Goal: Browse casually: Explore the website without a specific task or goal

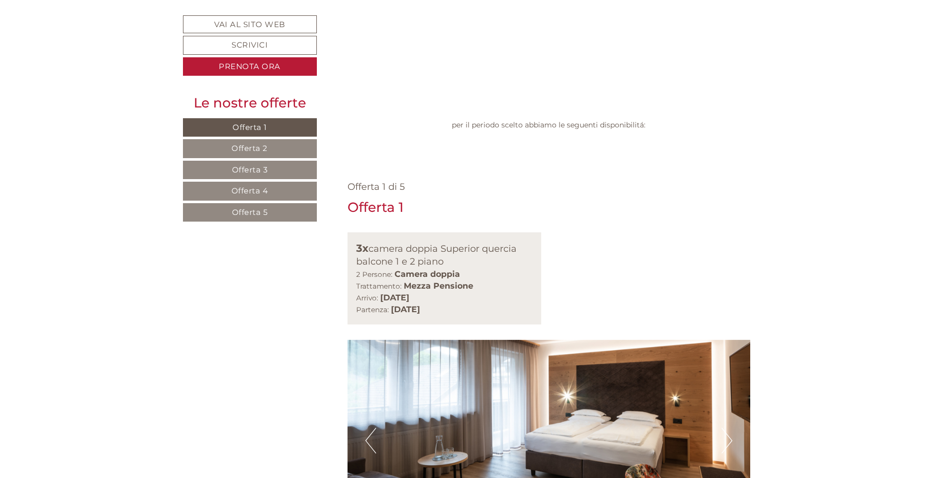
scroll to position [562, 0]
click at [366, 428] on button "Previous" at bounding box center [371, 441] width 11 height 26
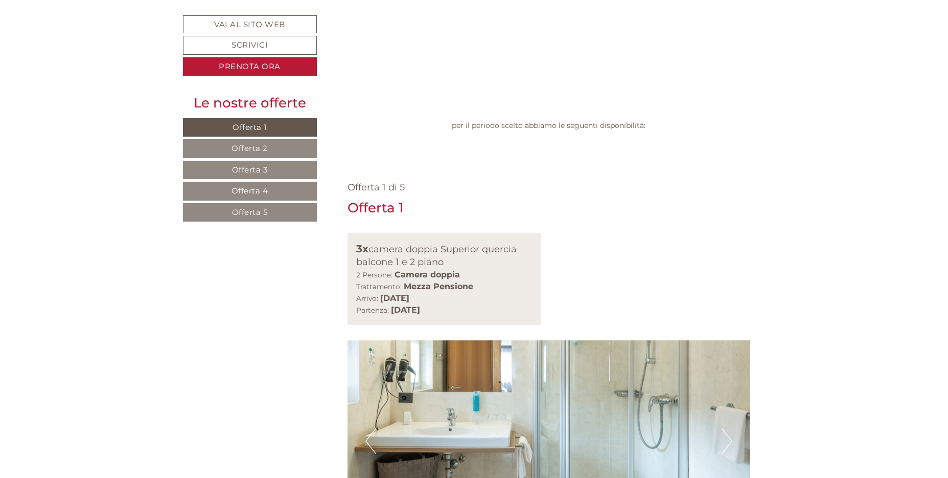
click at [366, 428] on button "Previous" at bounding box center [371, 441] width 11 height 26
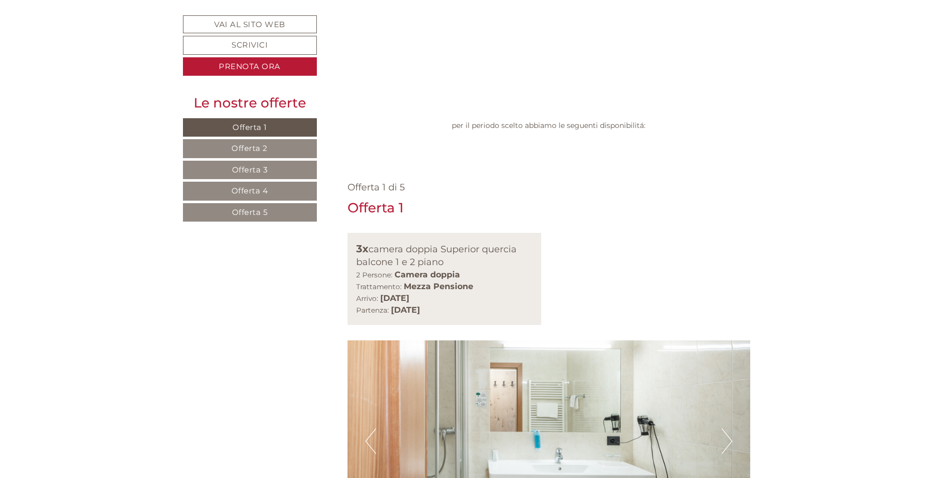
click at [366, 428] on button "Previous" at bounding box center [371, 441] width 11 height 26
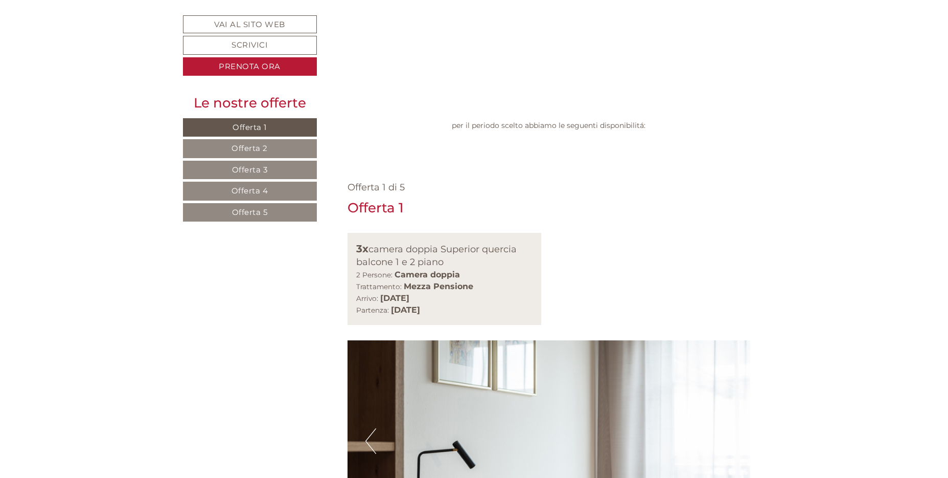
click at [366, 428] on button "Previous" at bounding box center [371, 441] width 11 height 26
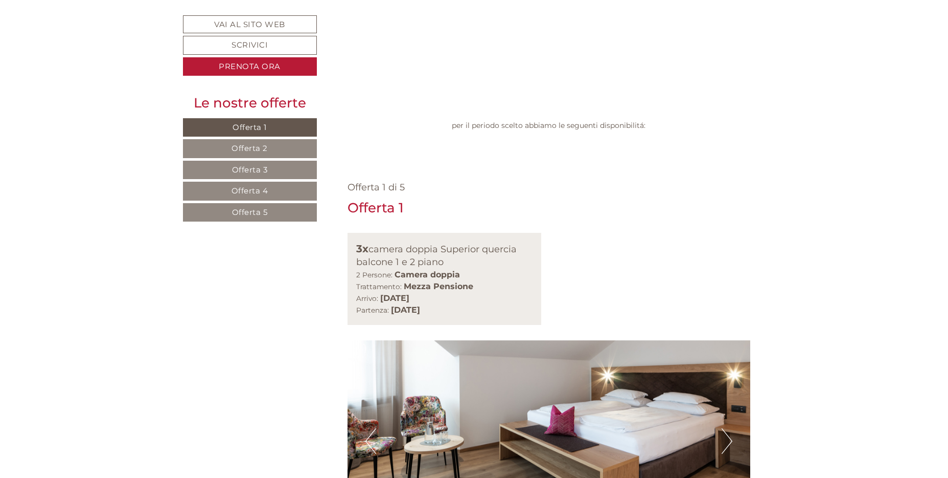
click at [366, 428] on button "Previous" at bounding box center [371, 441] width 11 height 26
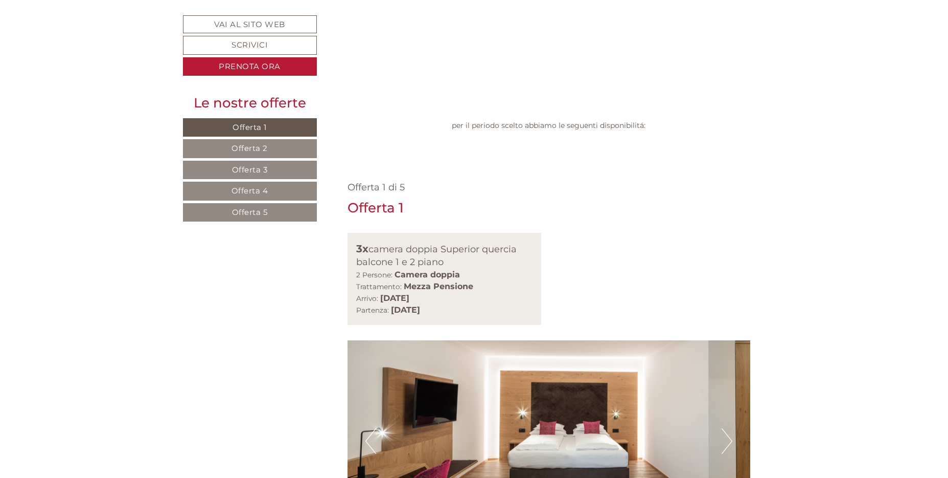
click at [365, 340] on img at bounding box center [549, 440] width 403 height 201
click at [730, 428] on button "Next" at bounding box center [727, 441] width 11 height 26
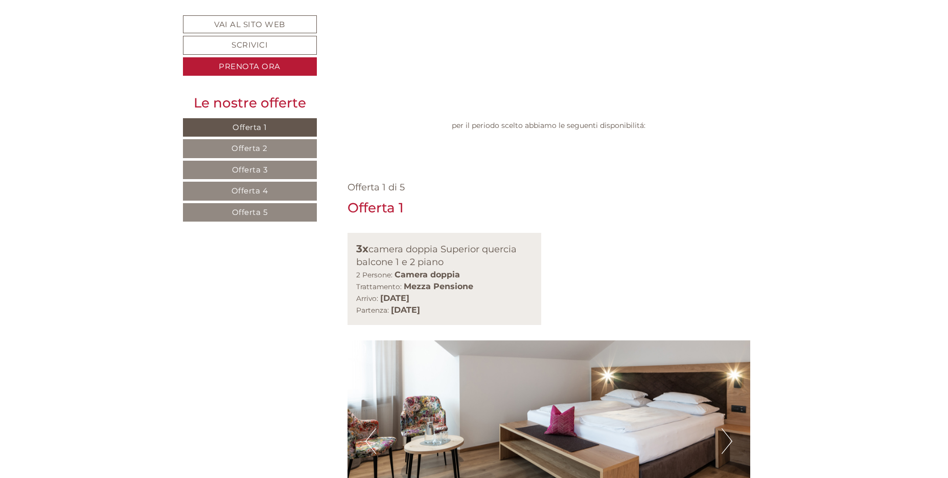
click at [731, 428] on button "Next" at bounding box center [727, 441] width 11 height 26
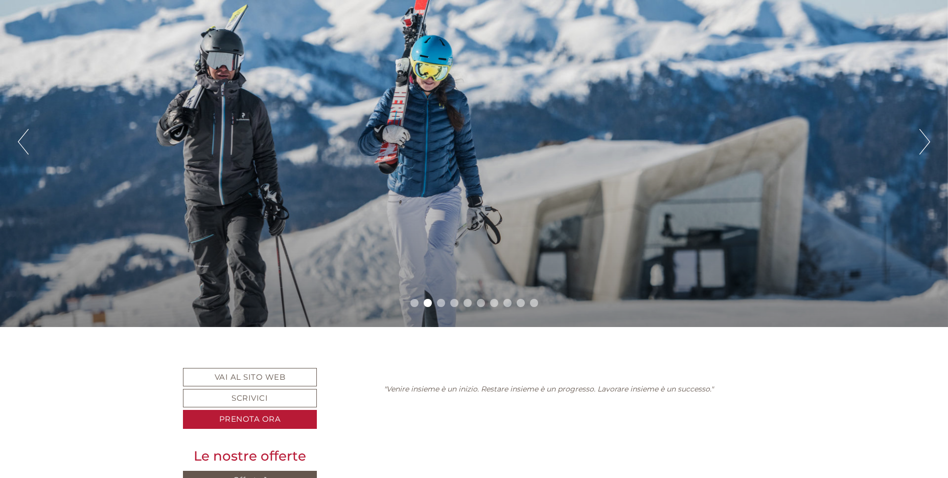
scroll to position [102, 0]
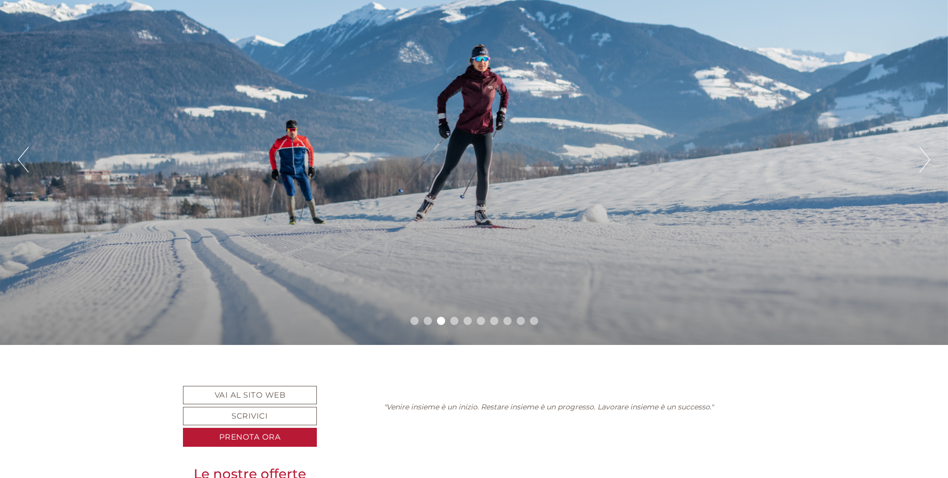
click at [922, 156] on button "Next" at bounding box center [925, 160] width 11 height 26
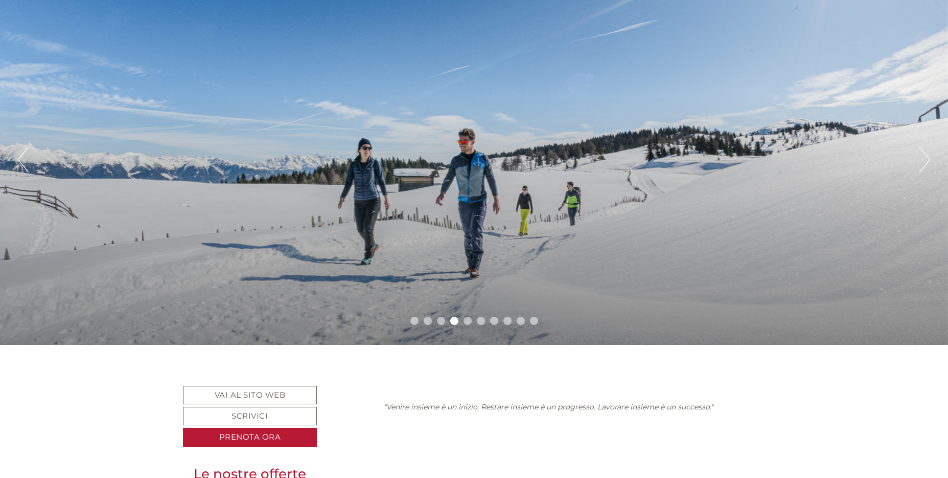
click at [929, 156] on button "Next" at bounding box center [925, 160] width 11 height 26
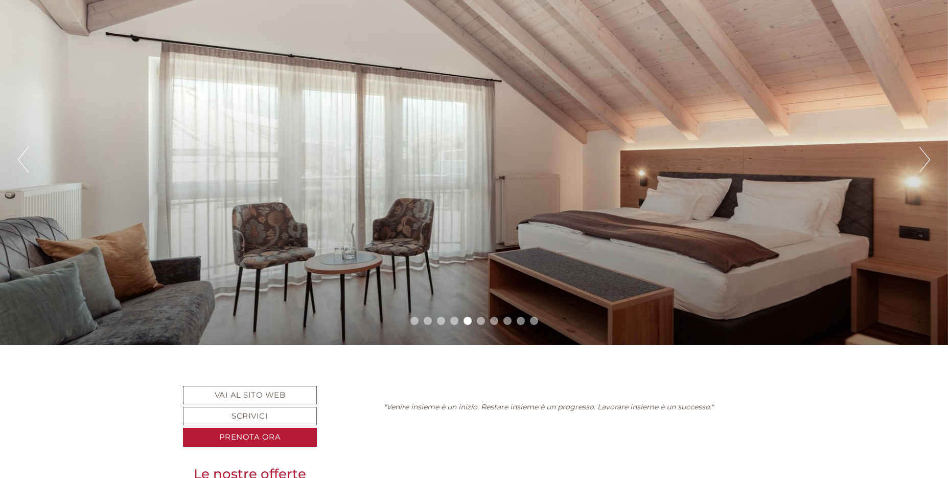
click at [929, 156] on button "Next" at bounding box center [925, 160] width 11 height 26
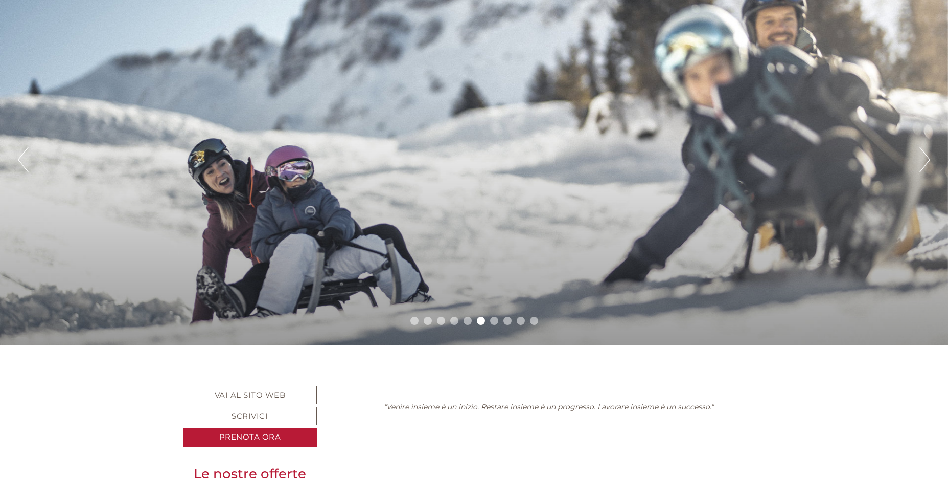
click at [929, 156] on button "Next" at bounding box center [925, 160] width 11 height 26
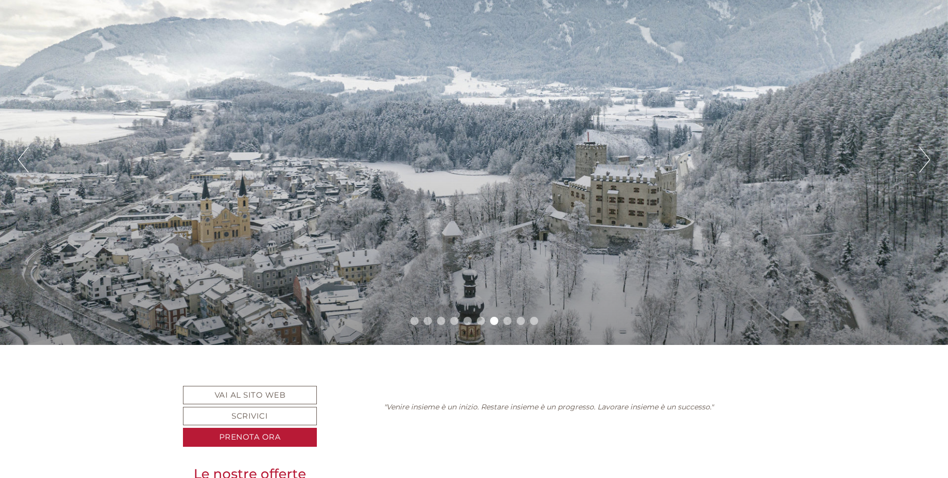
click at [927, 156] on button "Next" at bounding box center [925, 160] width 11 height 26
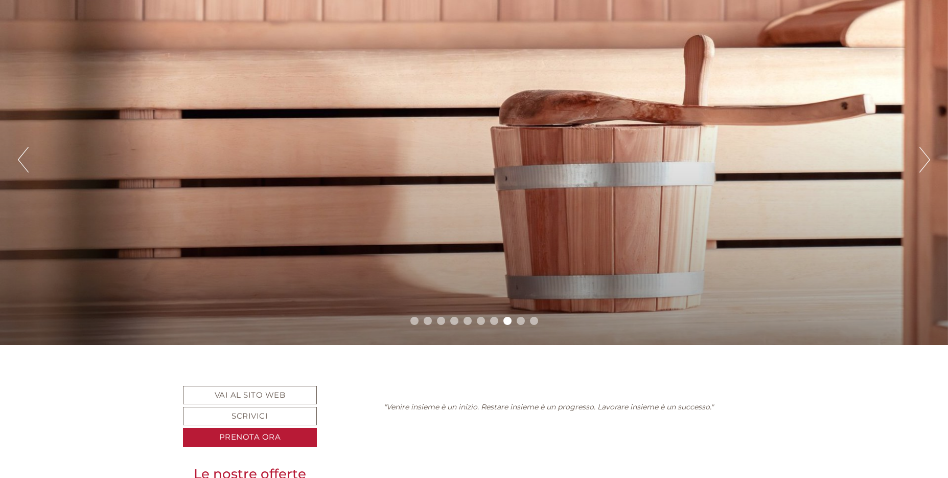
click at [927, 156] on button "Next" at bounding box center [925, 160] width 11 height 26
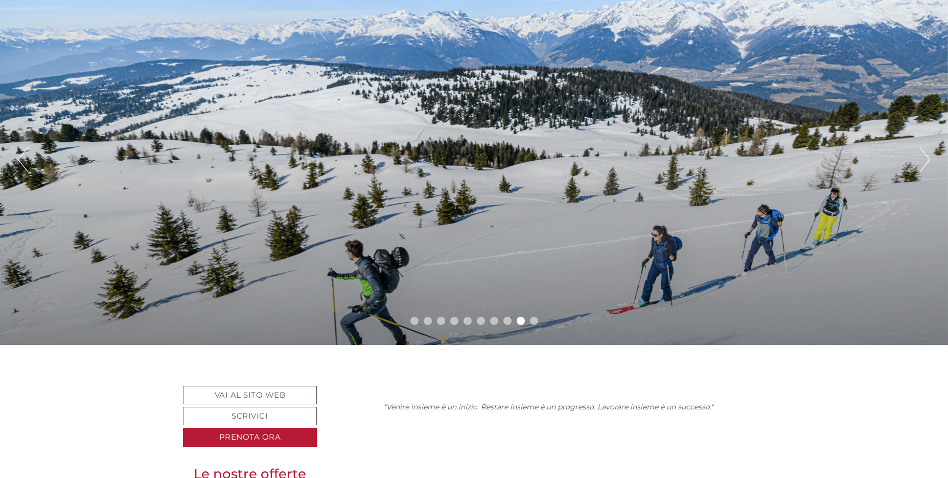
click at [927, 156] on button "Next" at bounding box center [925, 160] width 11 height 26
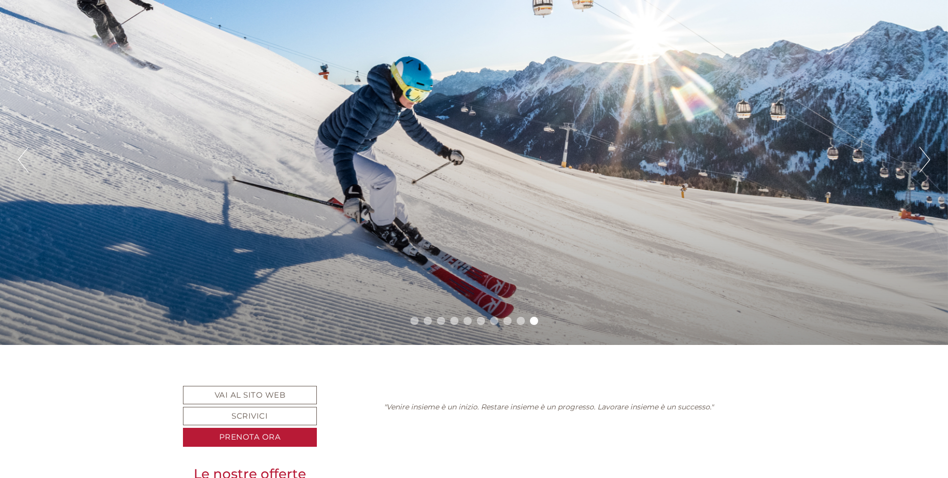
click at [927, 156] on button "Next" at bounding box center [925, 160] width 11 height 26
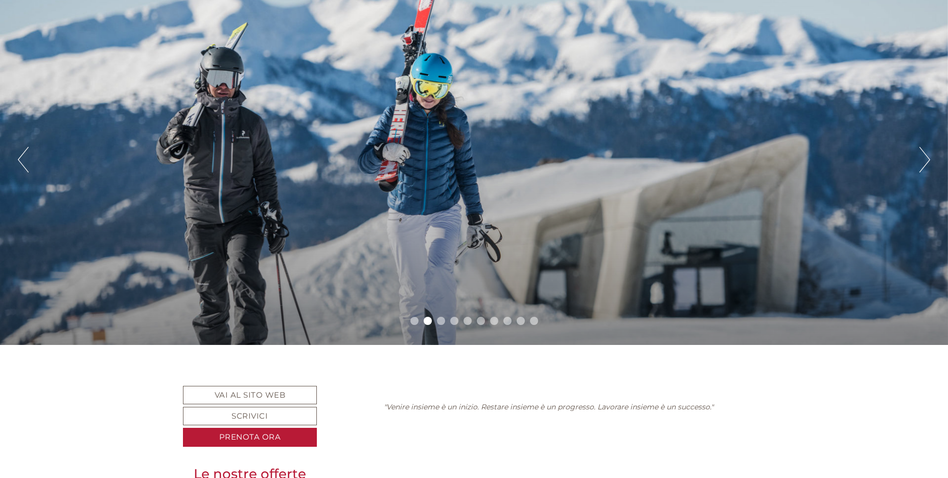
click at [927, 156] on button "Next" at bounding box center [925, 160] width 11 height 26
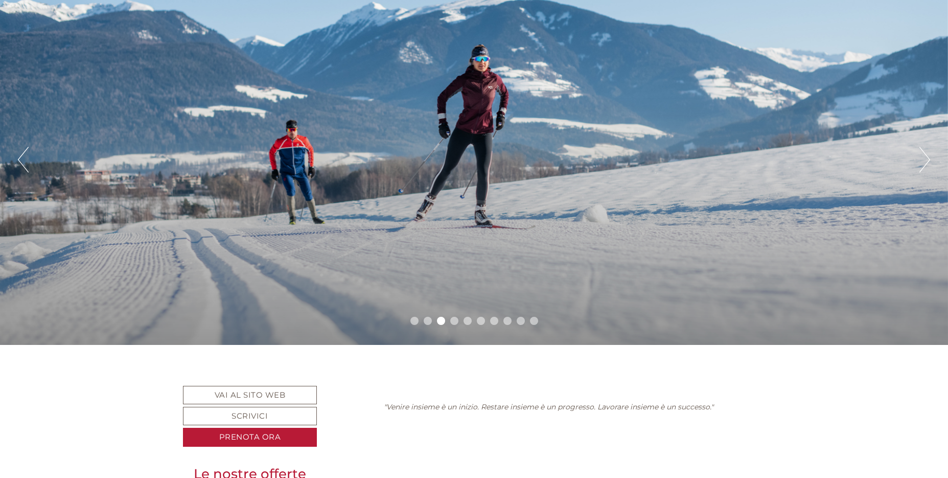
click at [927, 156] on button "Next" at bounding box center [925, 160] width 11 height 26
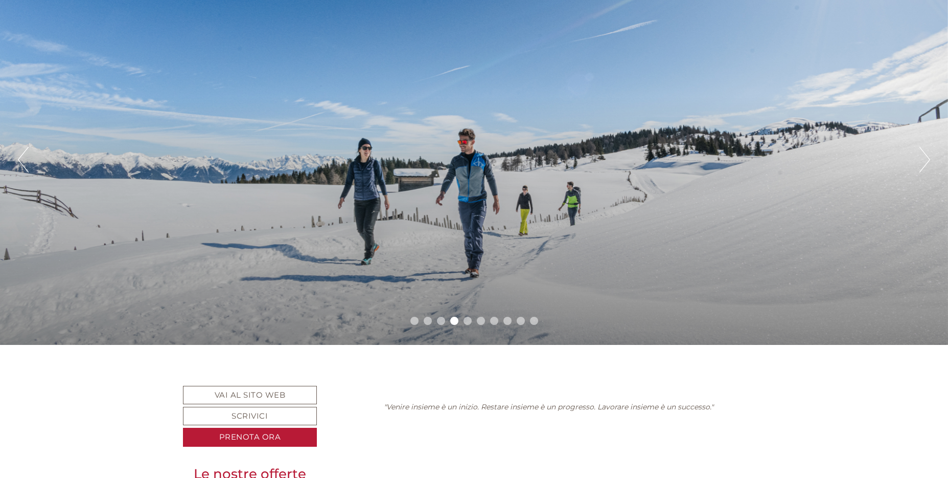
click at [927, 156] on button "Next" at bounding box center [925, 160] width 11 height 26
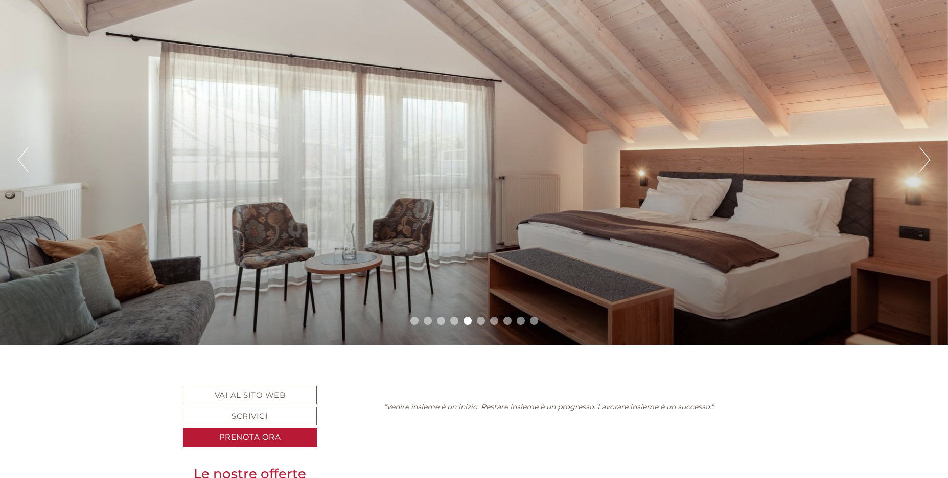
click at [927, 156] on button "Next" at bounding box center [925, 160] width 11 height 26
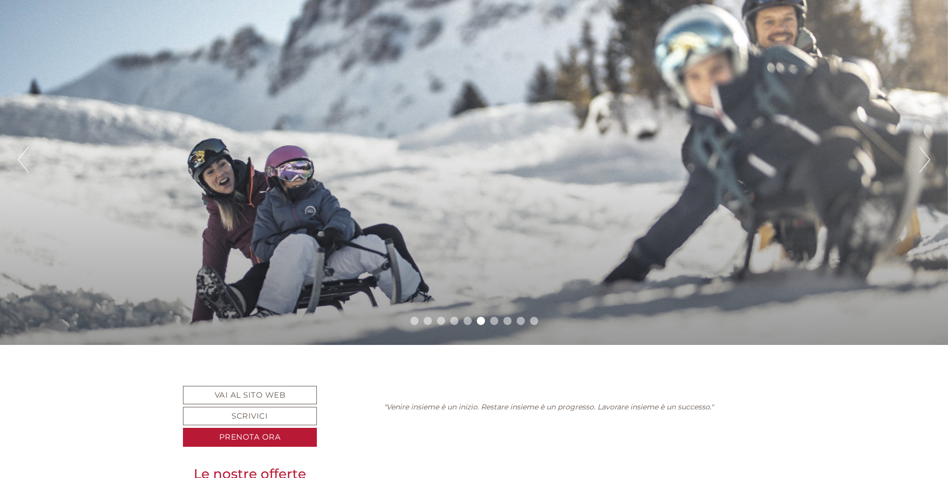
click at [927, 156] on button "Next" at bounding box center [925, 160] width 11 height 26
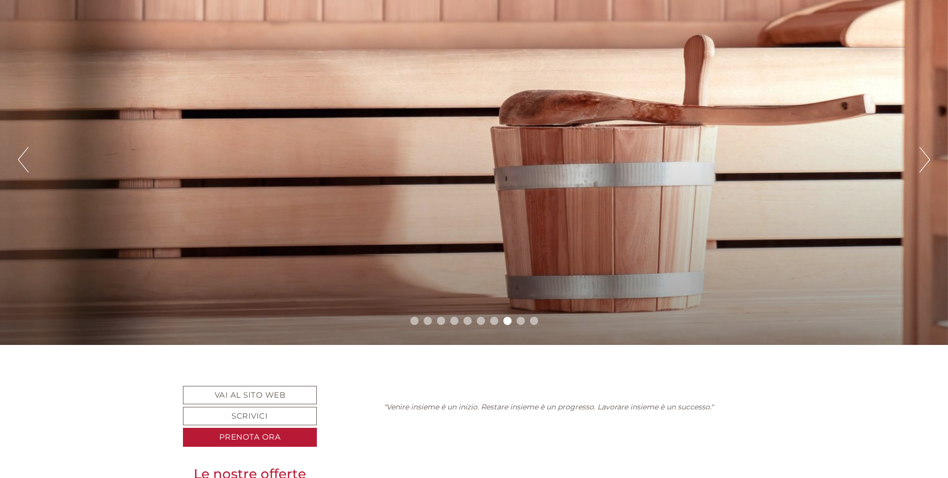
click at [926, 156] on button "Next" at bounding box center [925, 160] width 11 height 26
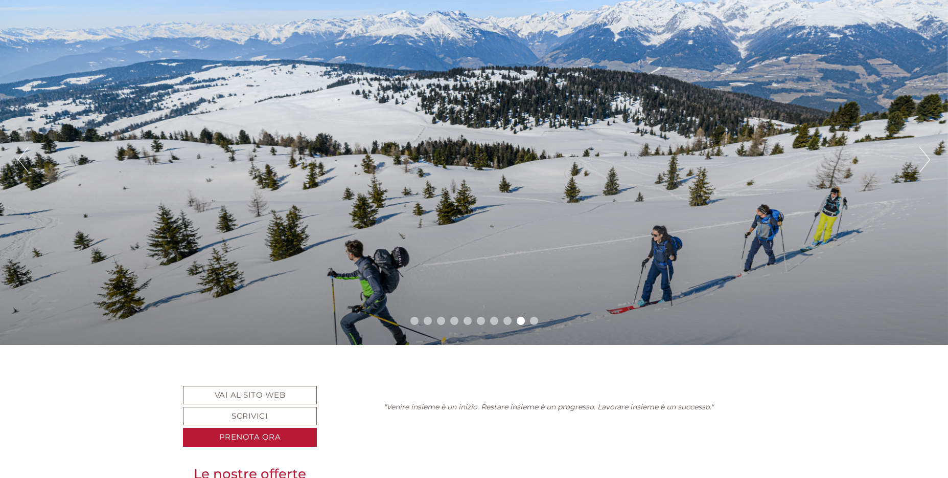
click at [926, 156] on button "Next" at bounding box center [925, 160] width 11 height 26
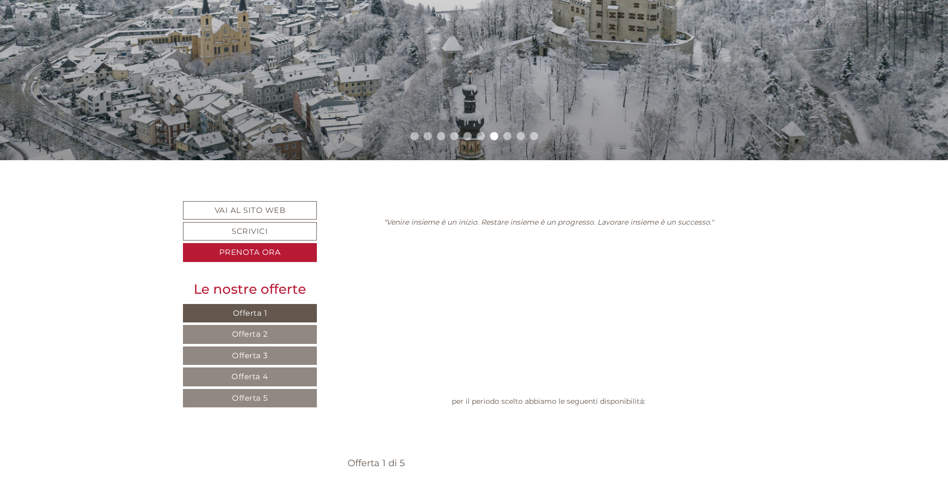
scroll to position [51, 0]
